Goal: Navigation & Orientation: Find specific page/section

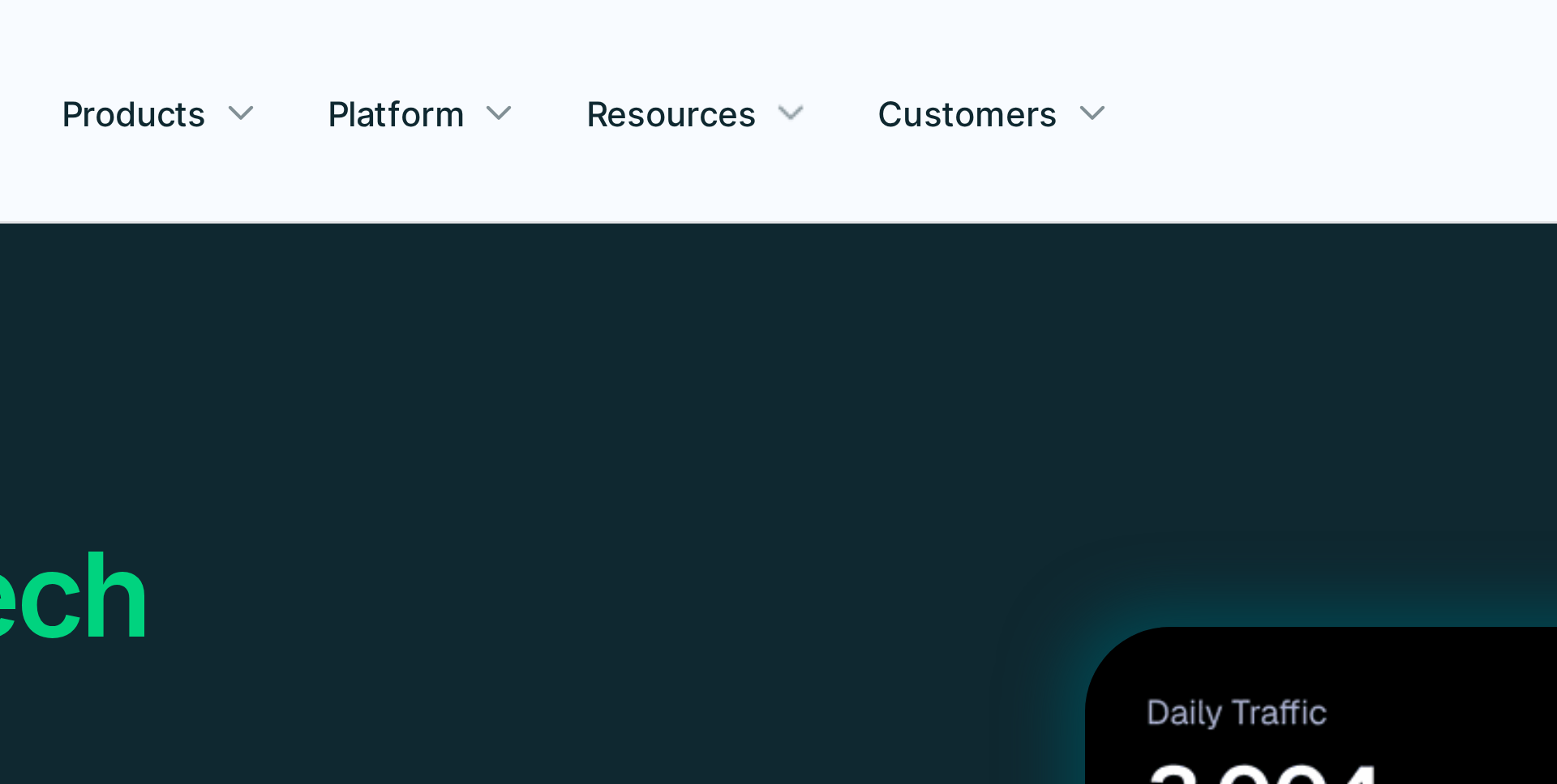
scroll to position [5692, 0]
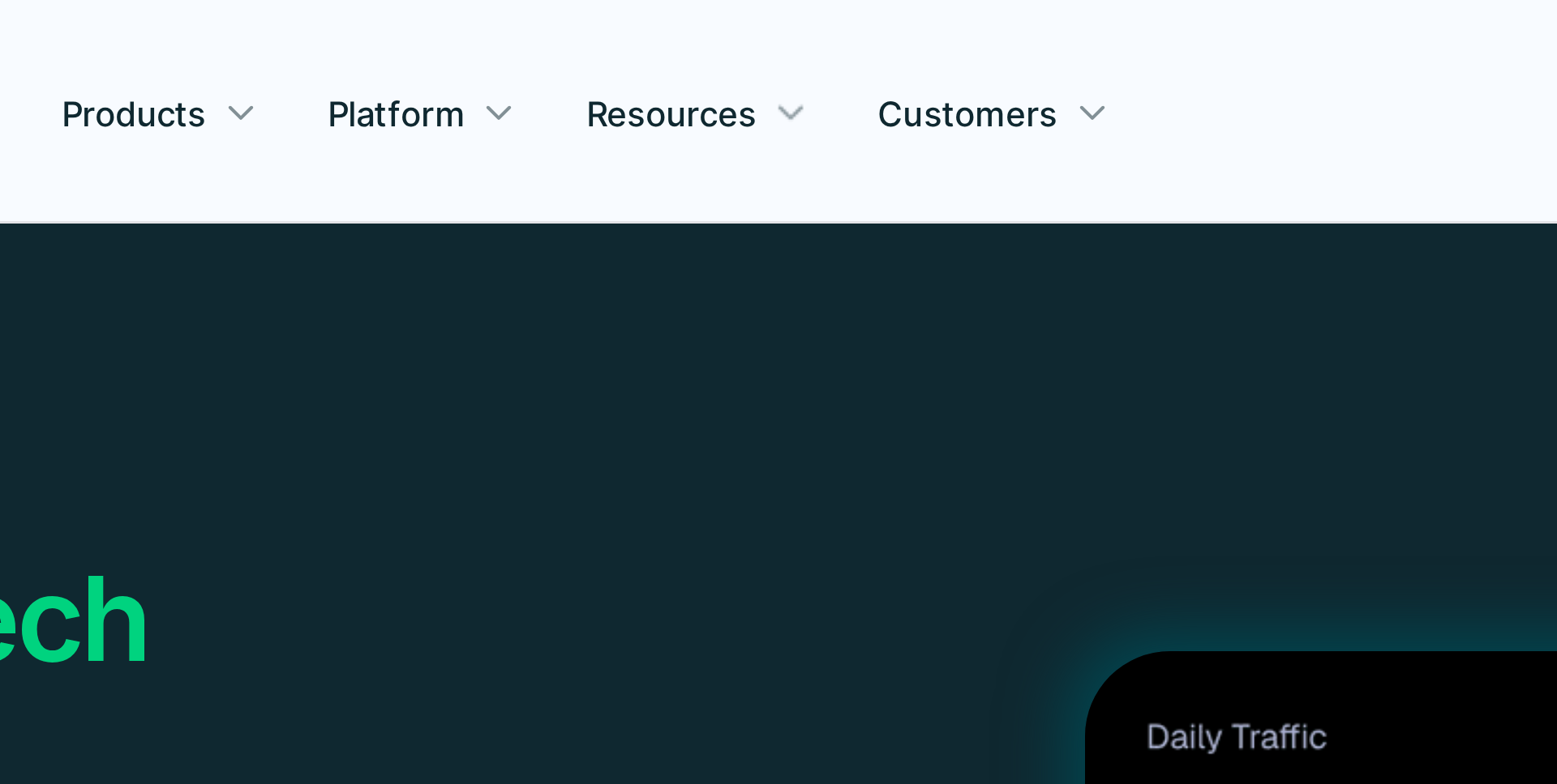
drag, startPoint x: 845, startPoint y: 120, endPoint x: 813, endPoint y: 149, distance: 43.2
click at [814, 149] on div "Real ROI Start Agentize Fintech Operations Book a demo to watch agents work in …" at bounding box center [778, 281] width 973 height 439
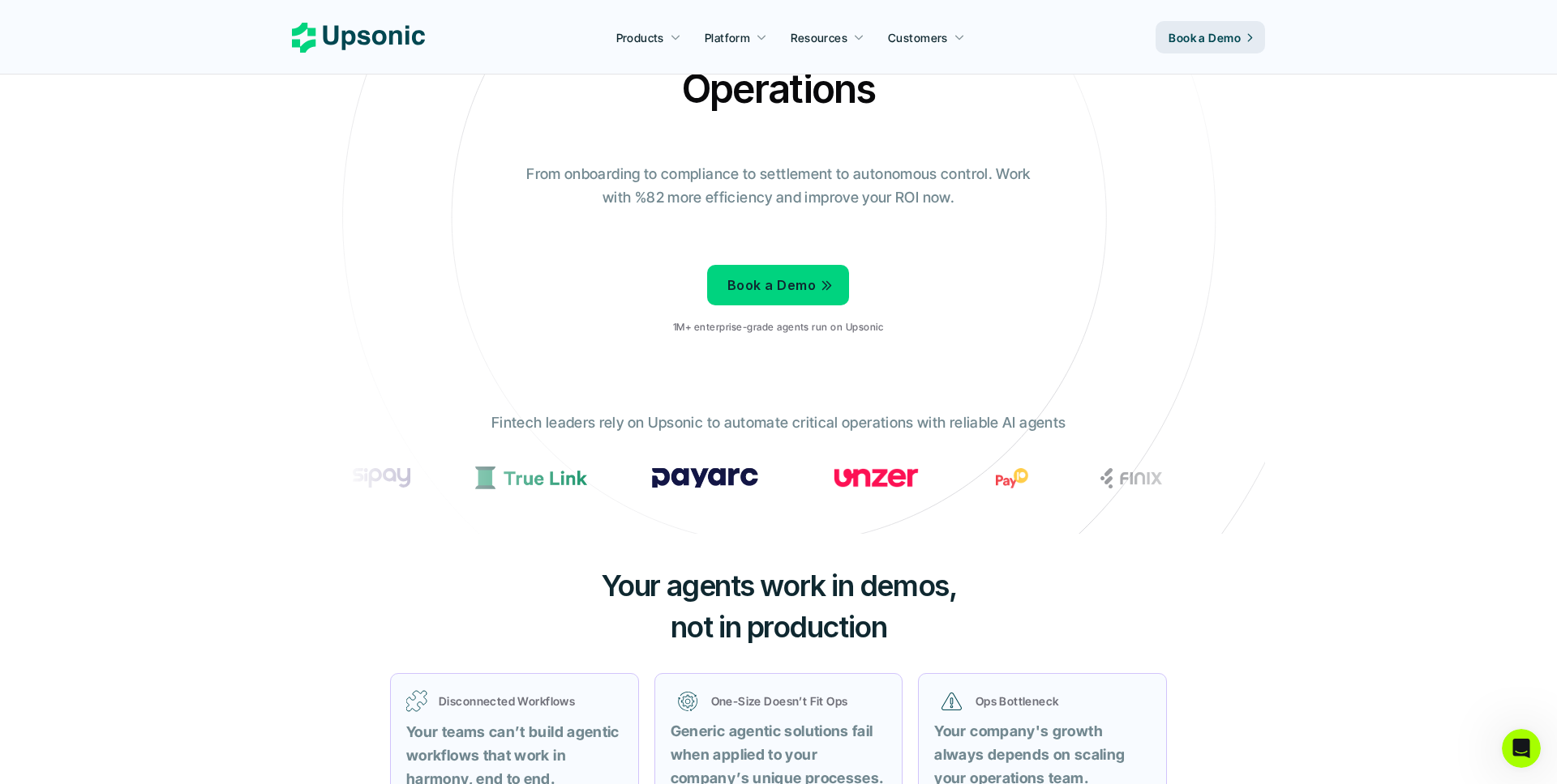
scroll to position [0, 0]
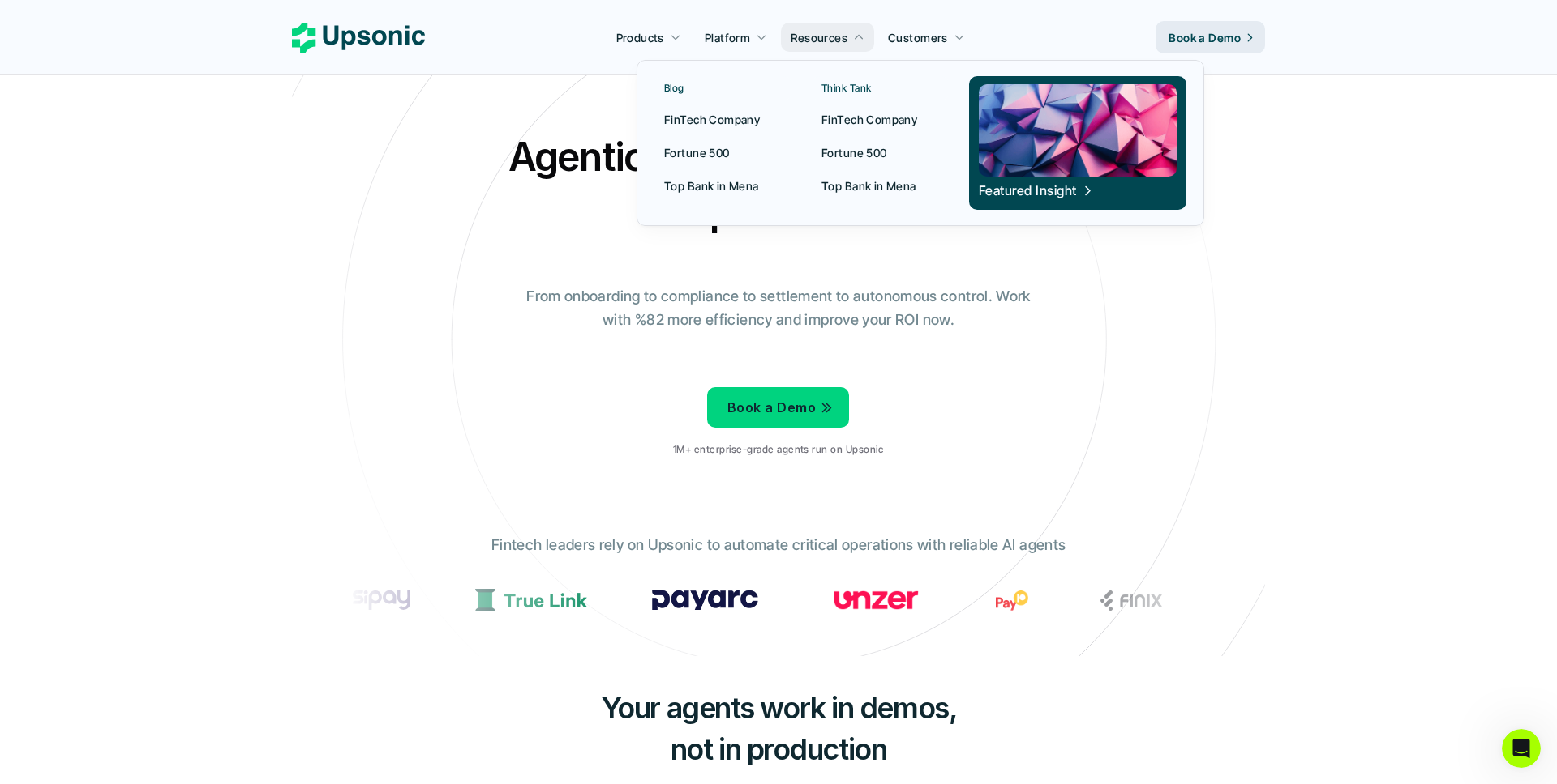
click at [823, 118] on p "FinTech Company" at bounding box center [869, 119] width 95 height 17
click at [750, 123] on p "FinTech Company" at bounding box center [711, 119] width 95 height 17
click at [858, 187] on p "Top Bank in Mena" at bounding box center [869, 185] width 95 height 17
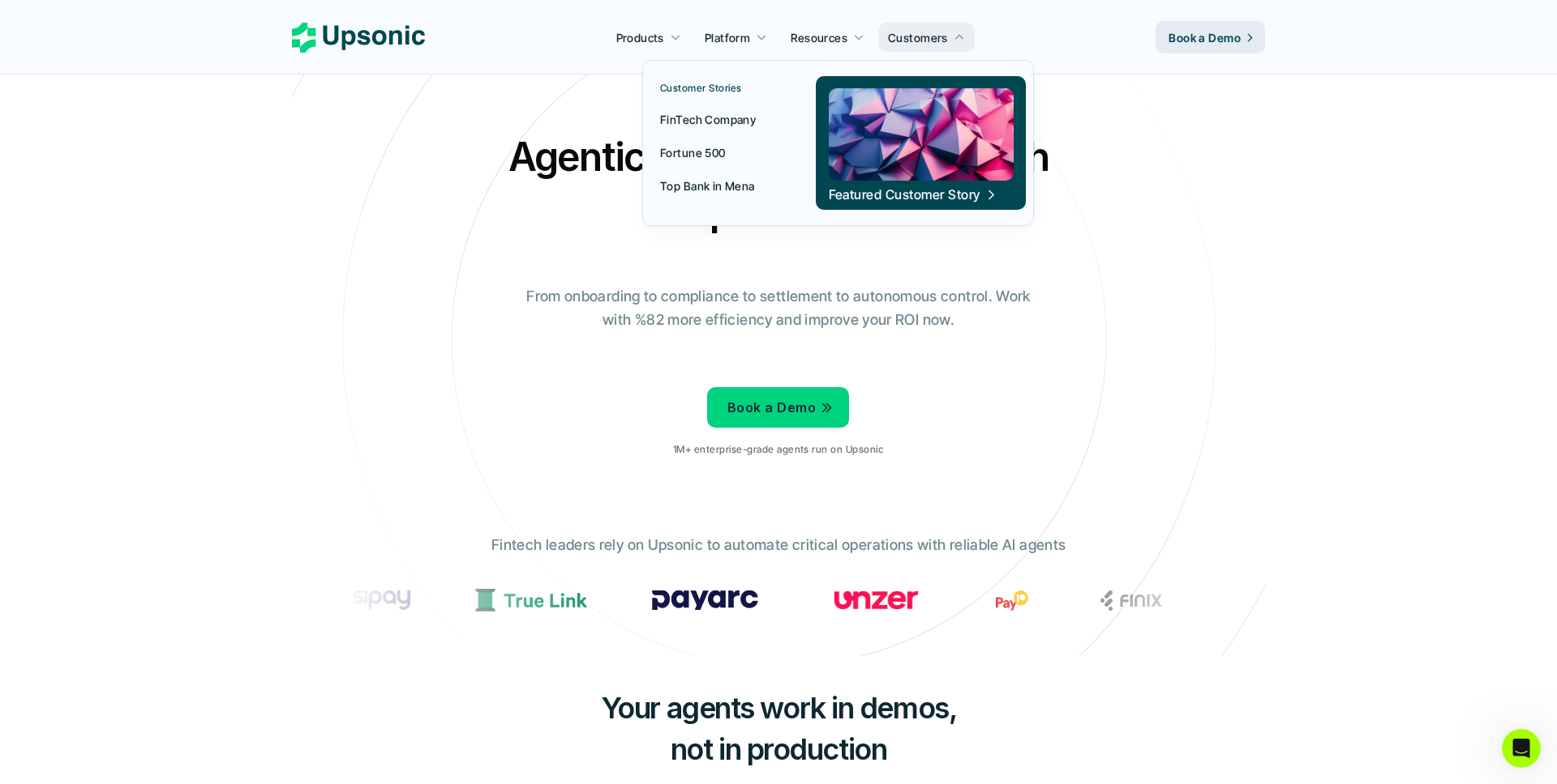
click at [723, 122] on p "FinTech Company" at bounding box center [707, 119] width 95 height 17
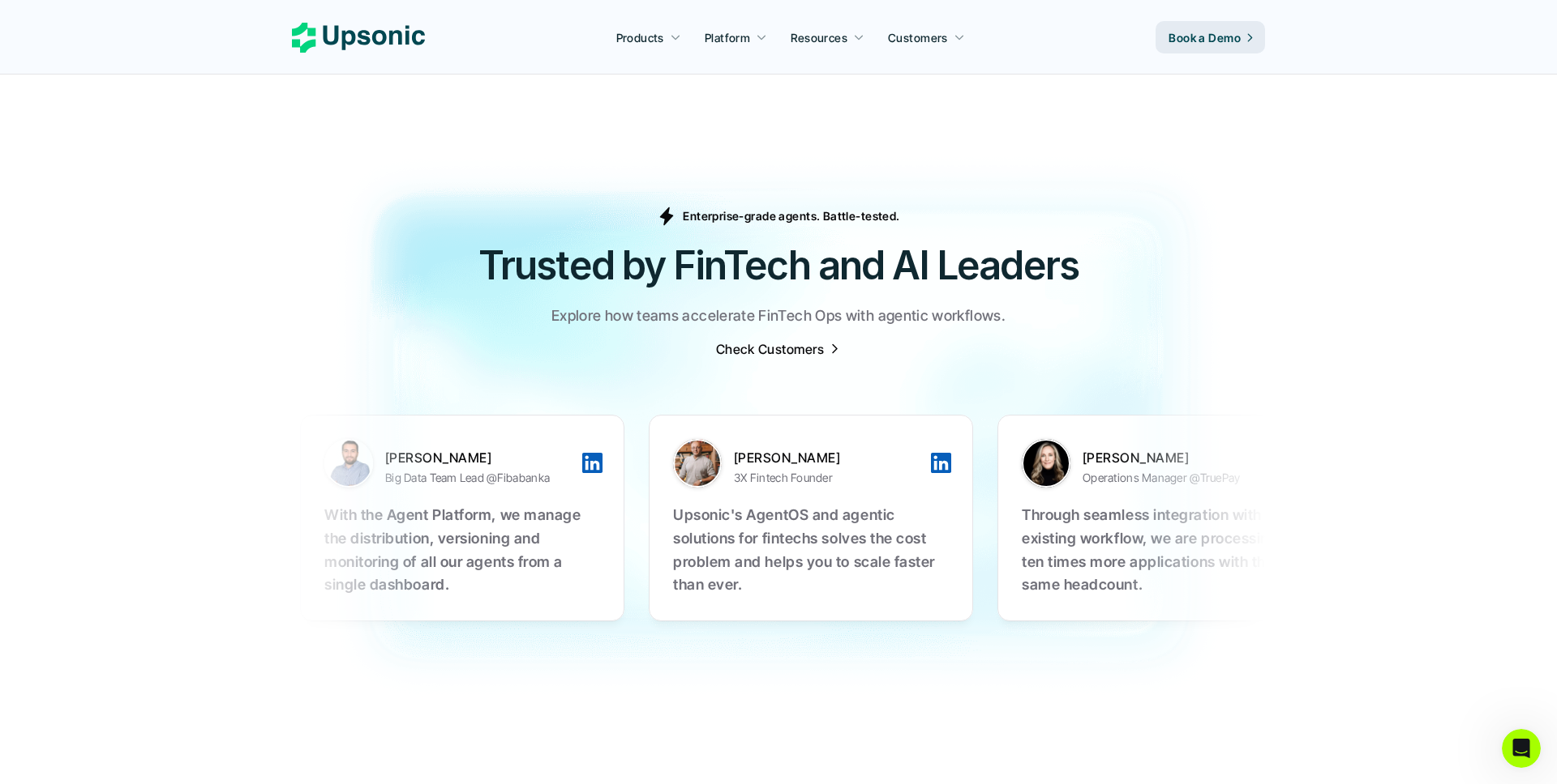
scroll to position [4961, 0]
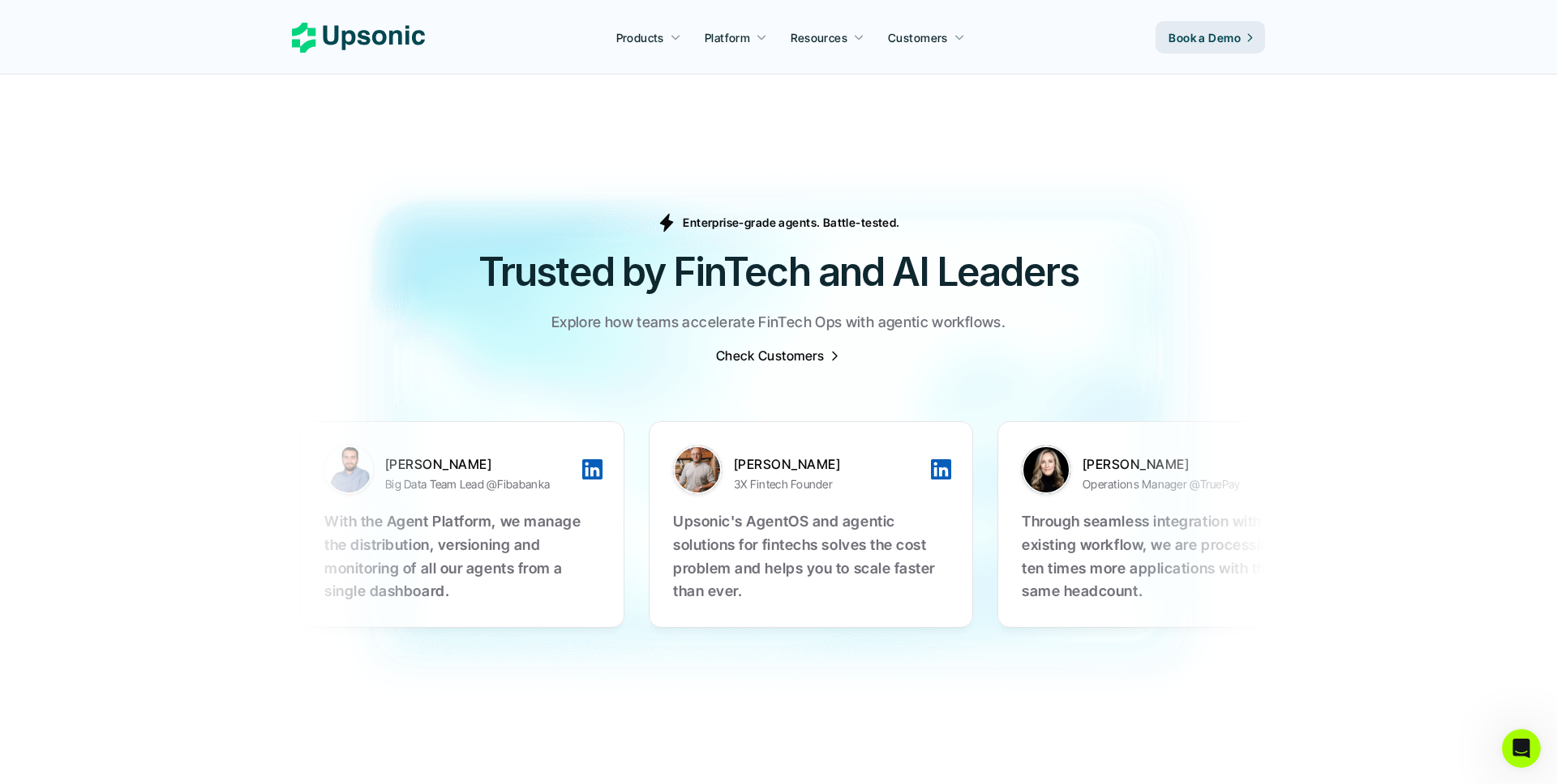
click at [764, 347] on p "Check Customers" at bounding box center [770, 356] width 108 height 18
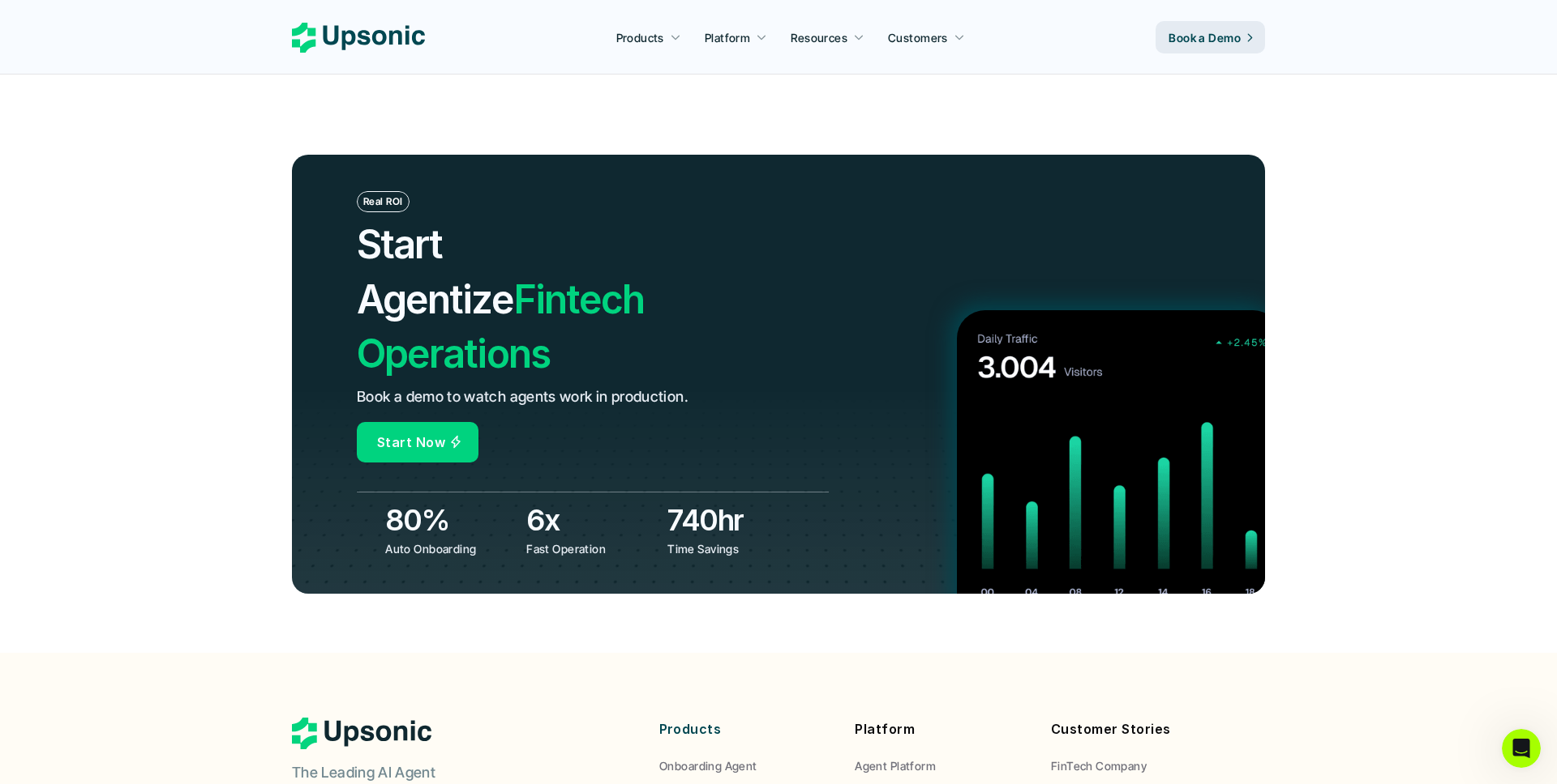
scroll to position [5600, 0]
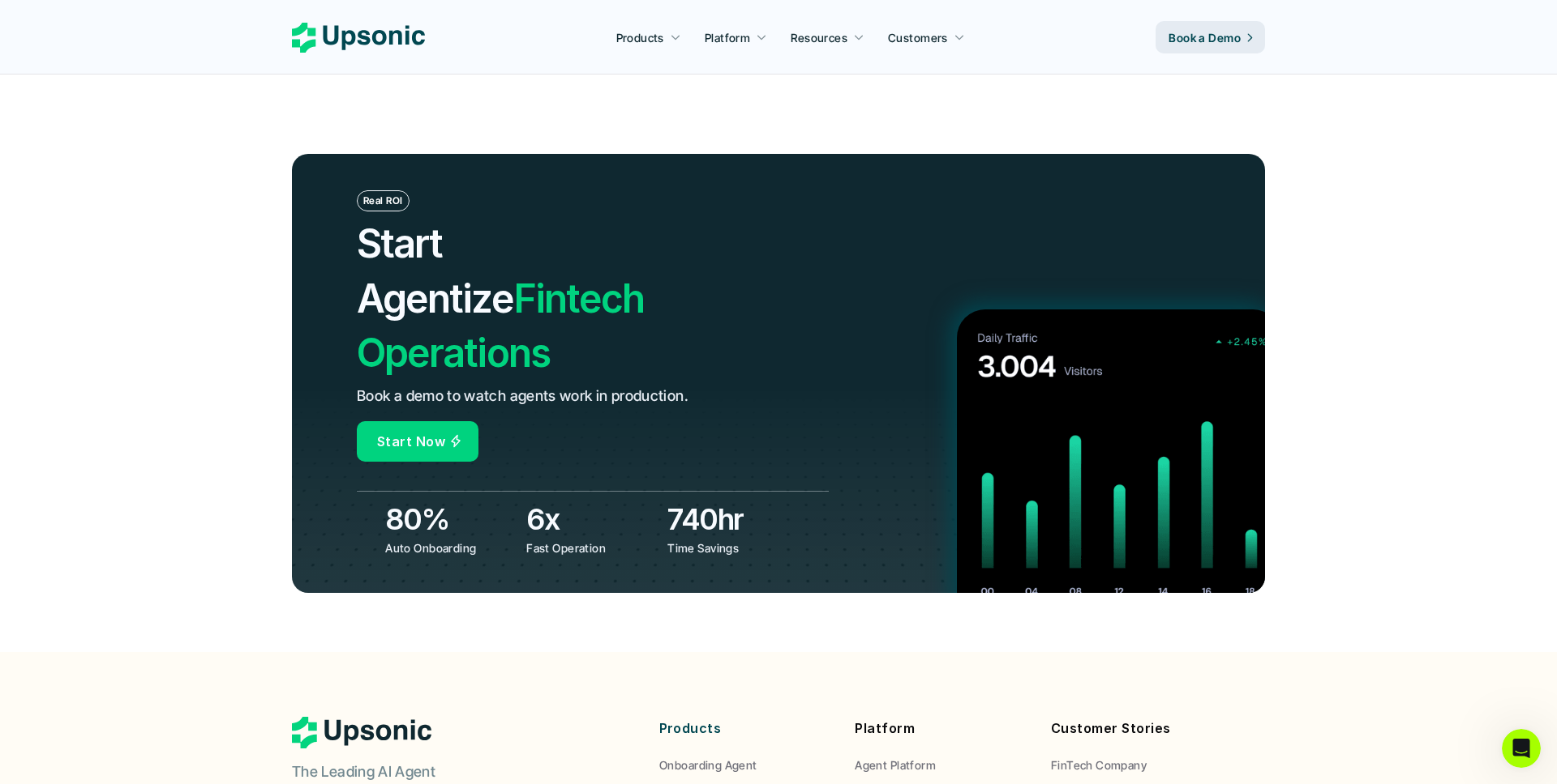
click at [604, 274] on h2 "Start Agentize Fintech Operations" at bounding box center [545, 298] width 378 height 164
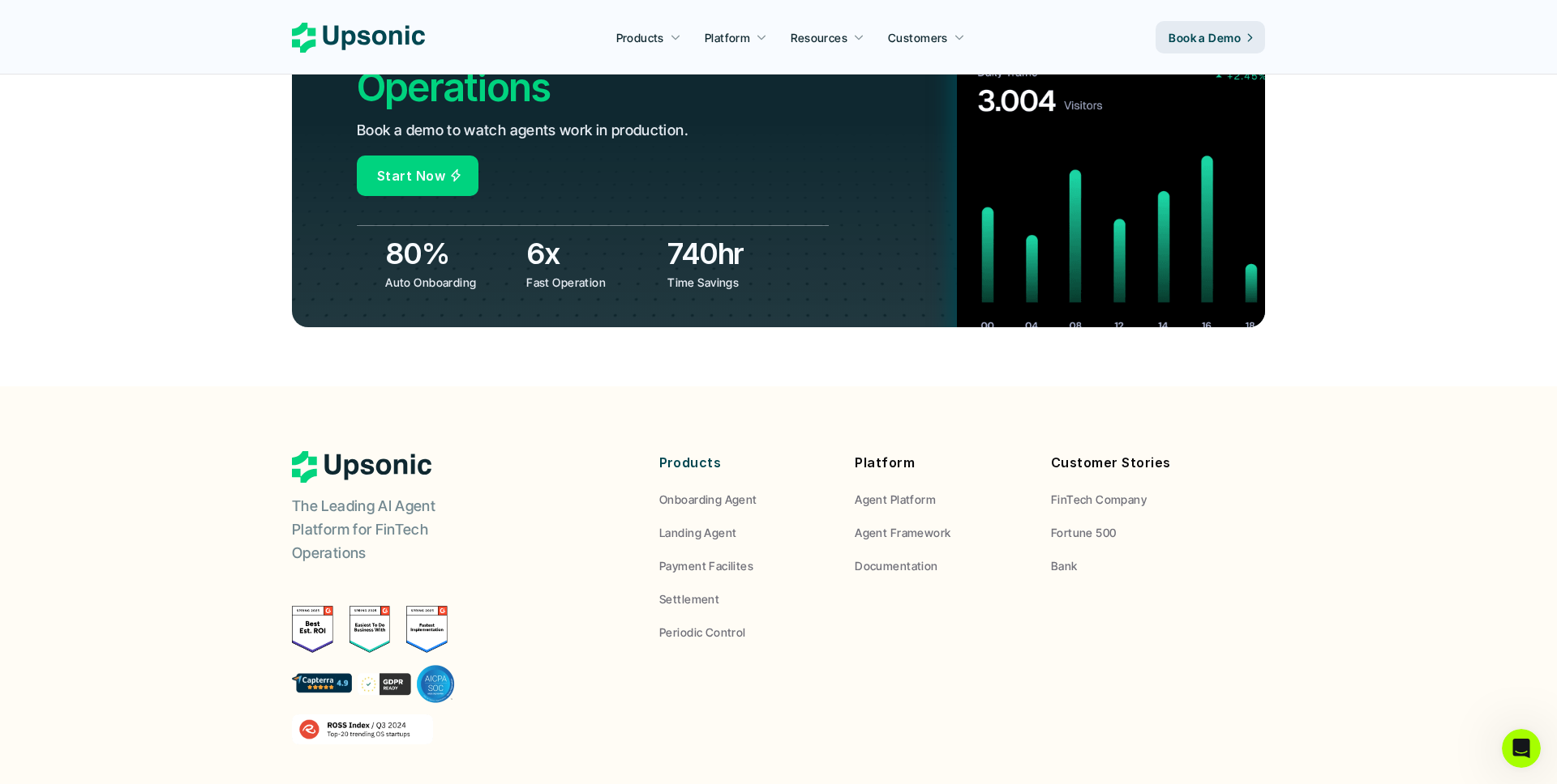
scroll to position [5987, 0]
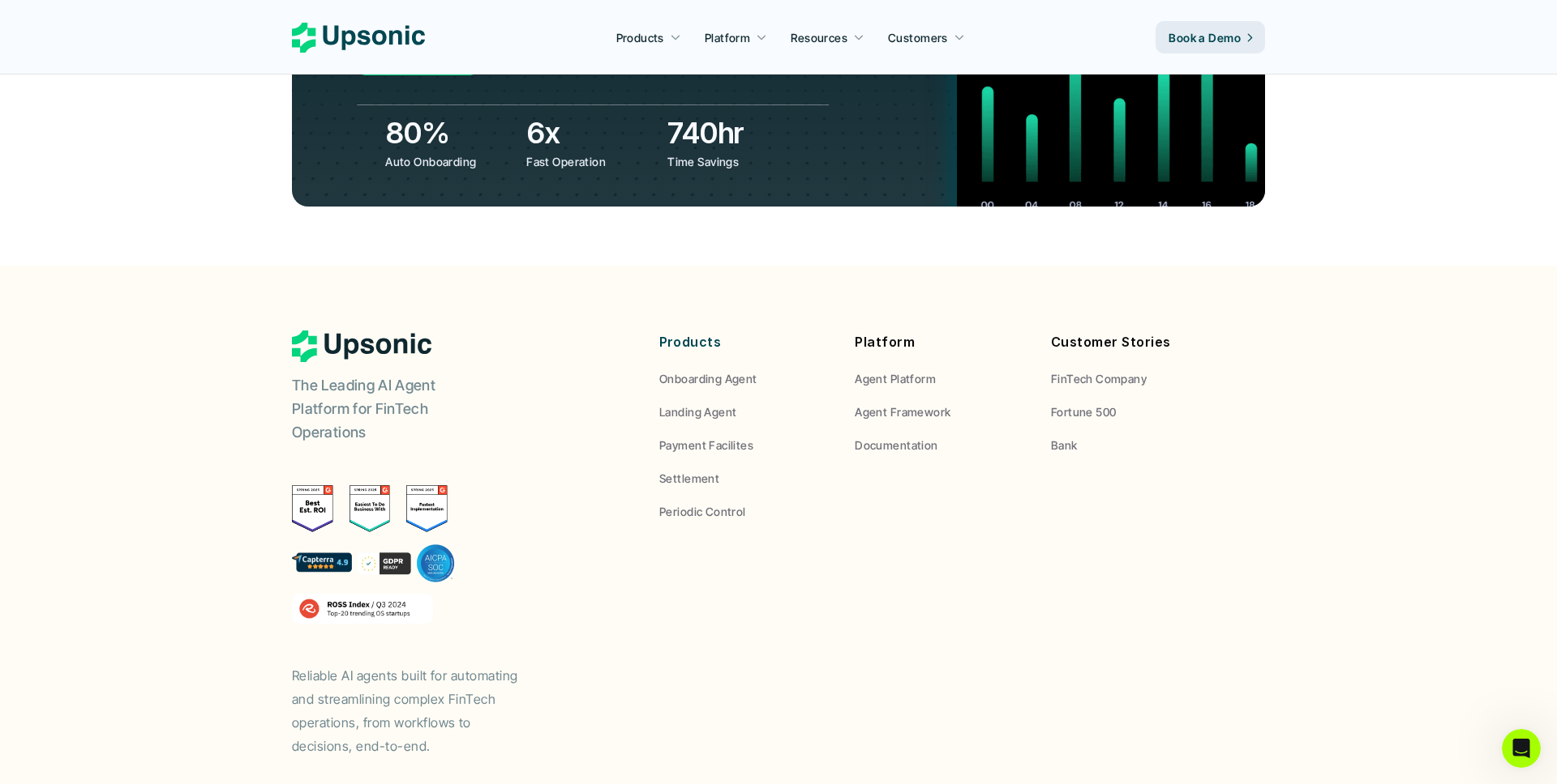
click at [890, 437] on p "Documentation" at bounding box center [895, 445] width 83 height 17
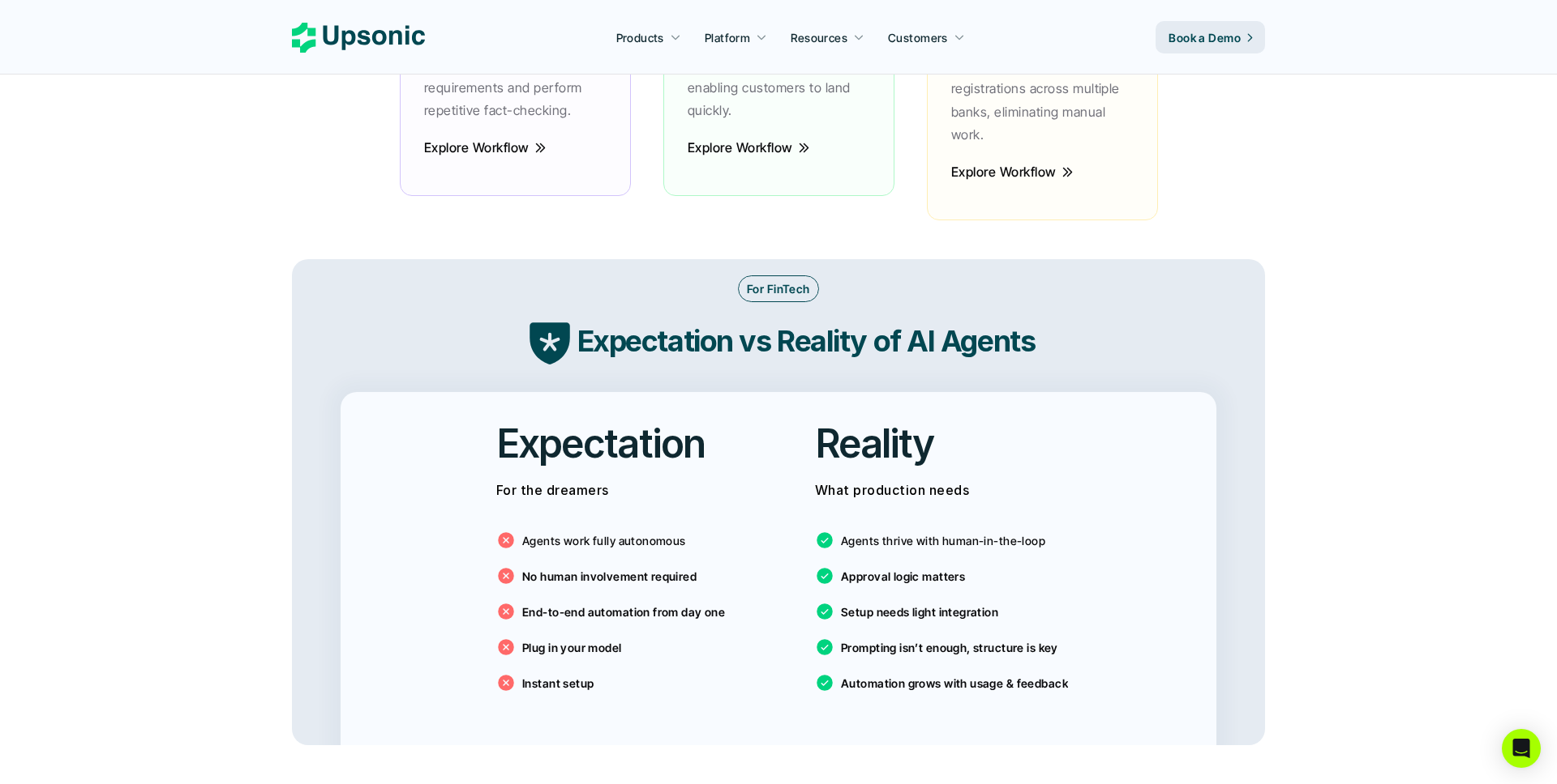
scroll to position [2481, 0]
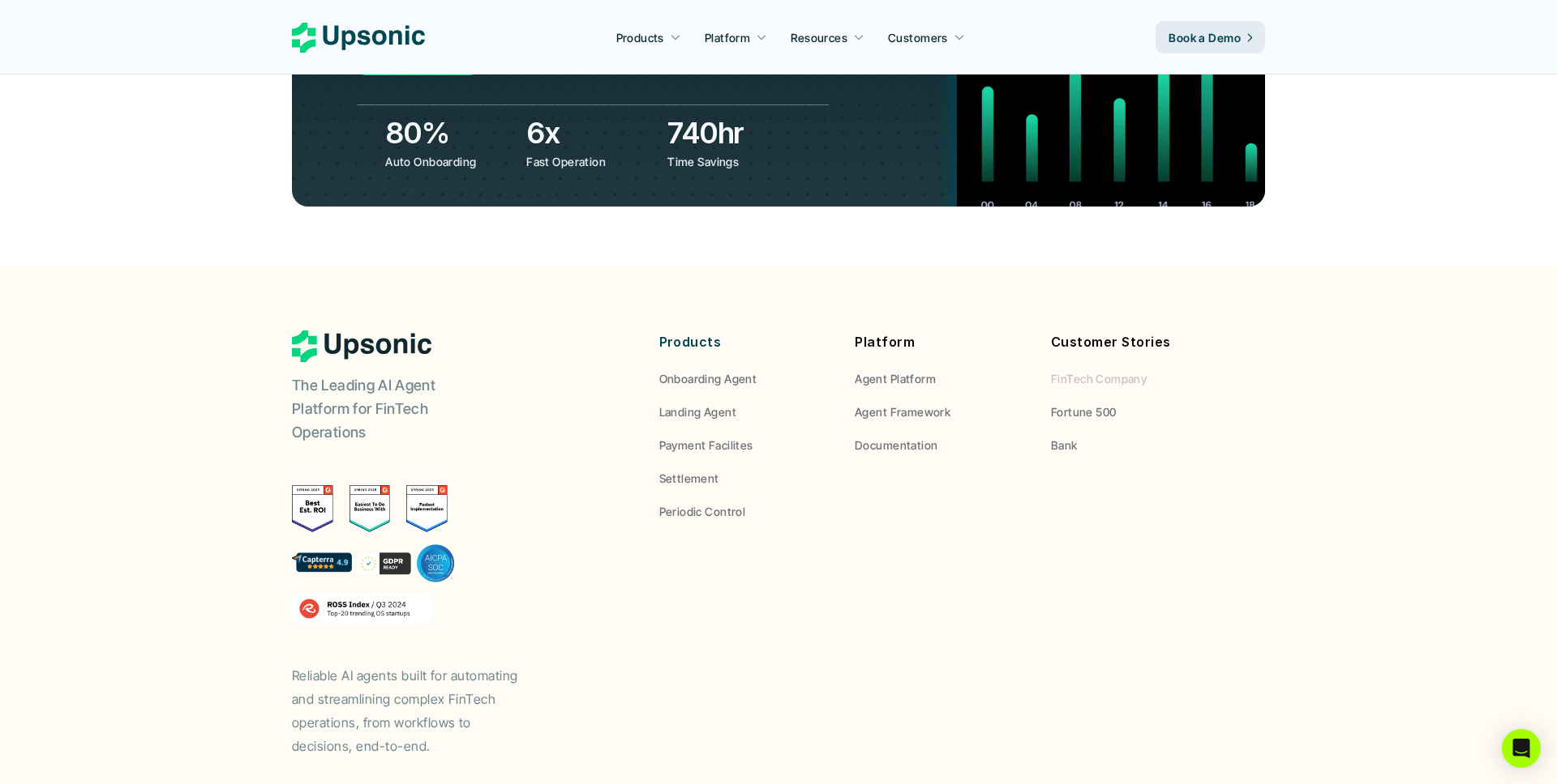
click at [1079, 371] on p "FinTech Company" at bounding box center [1098, 379] width 95 height 17
click at [1083, 331] on div "Customer Stories FinTech Company Fortune 500 Bank" at bounding box center [1136, 392] width 172 height 124
click at [1072, 403] on p "Fortune 500" at bounding box center [1083, 412] width 65 height 17
click at [1059, 437] on p "Bank" at bounding box center [1063, 445] width 26 height 17
click at [728, 503] on p "Periodic Control" at bounding box center [702, 511] width 86 height 17
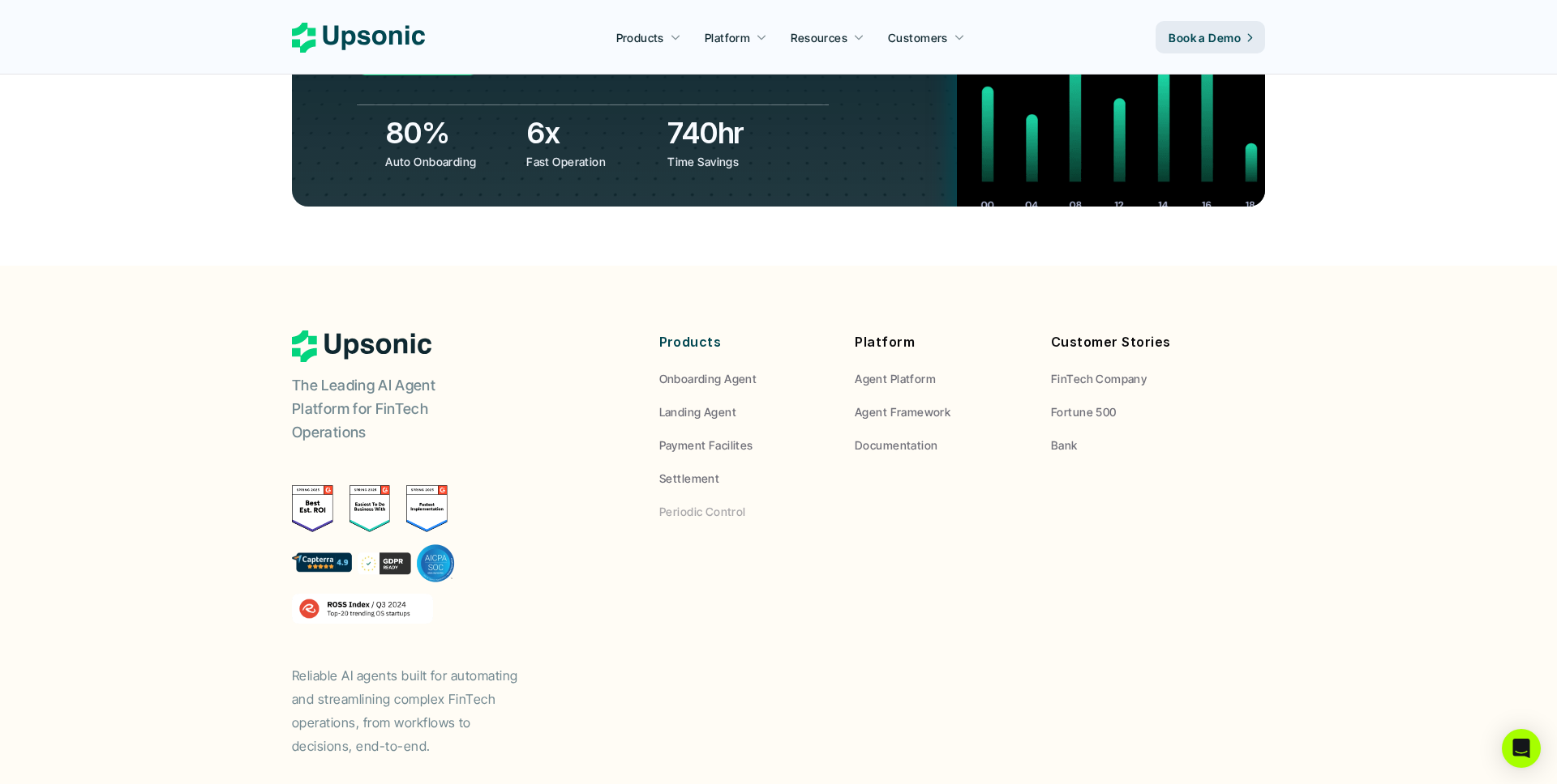
click at [703, 470] on p "Settlement" at bounding box center [689, 478] width 60 height 17
click at [703, 437] on p "Payment Facilites" at bounding box center [705, 445] width 94 height 17
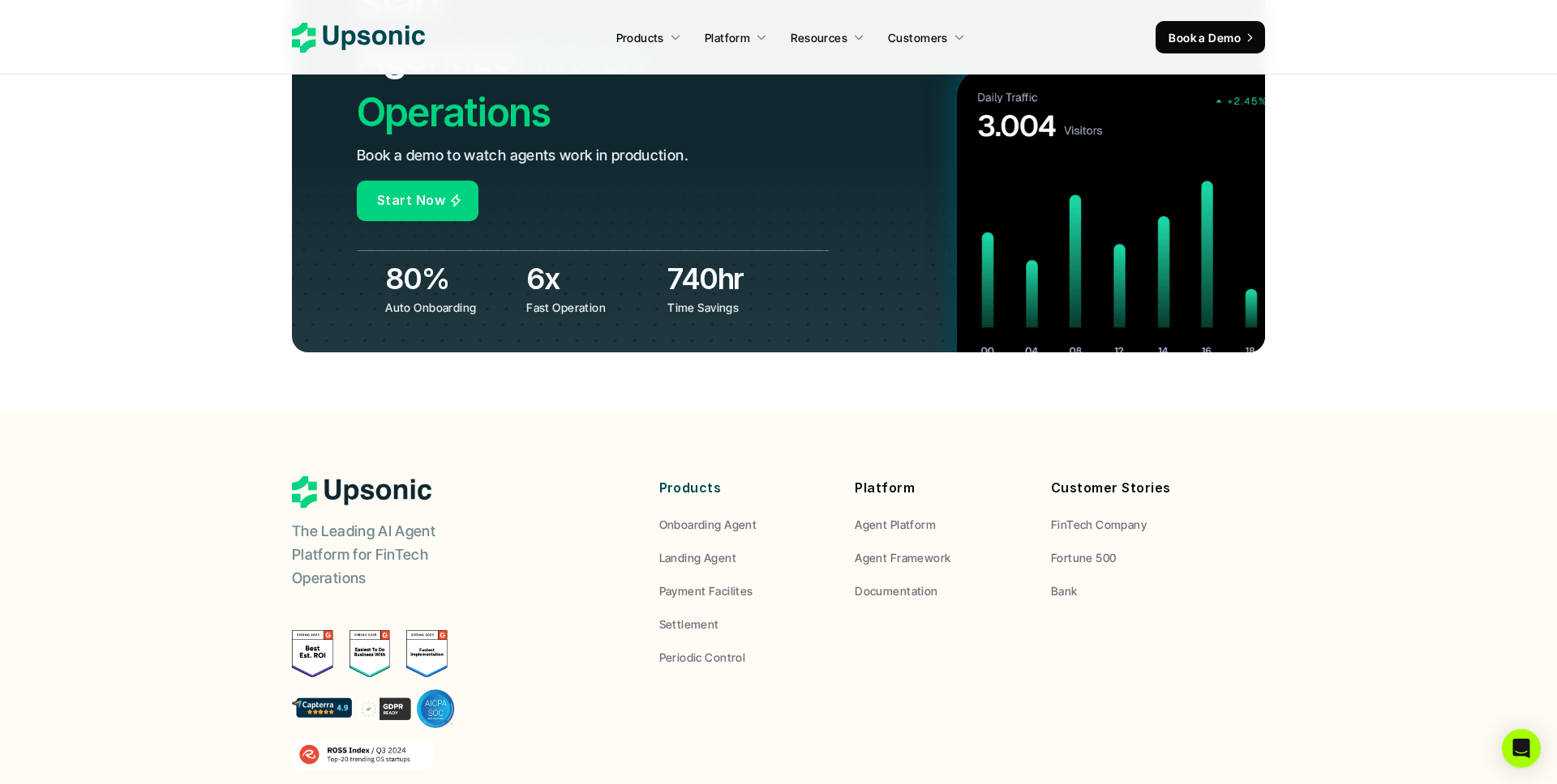
scroll to position [6357, 0]
